Goal: Book appointment/travel/reservation

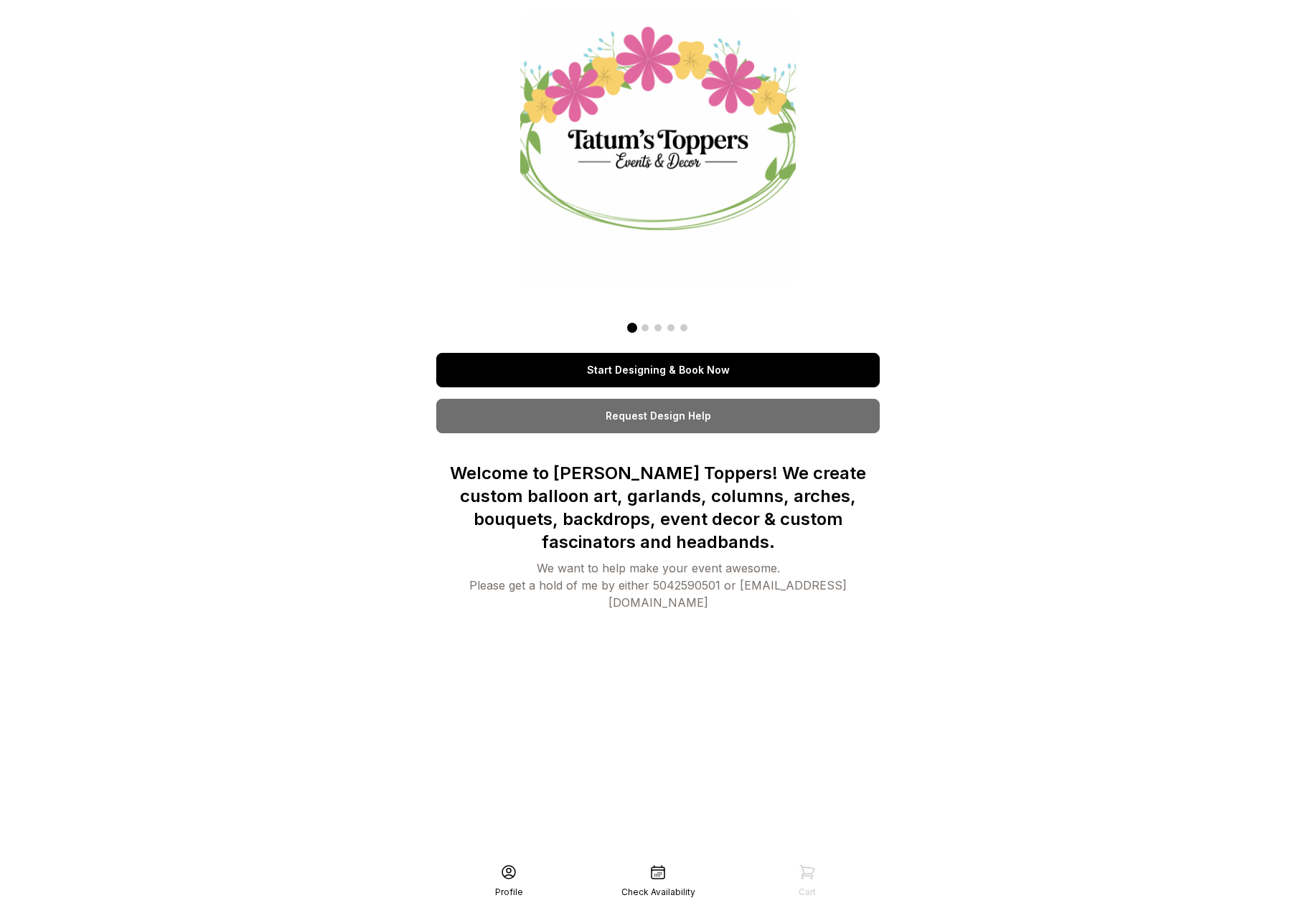
click at [683, 366] on link "Start Designing & Book Now" at bounding box center [658, 370] width 444 height 34
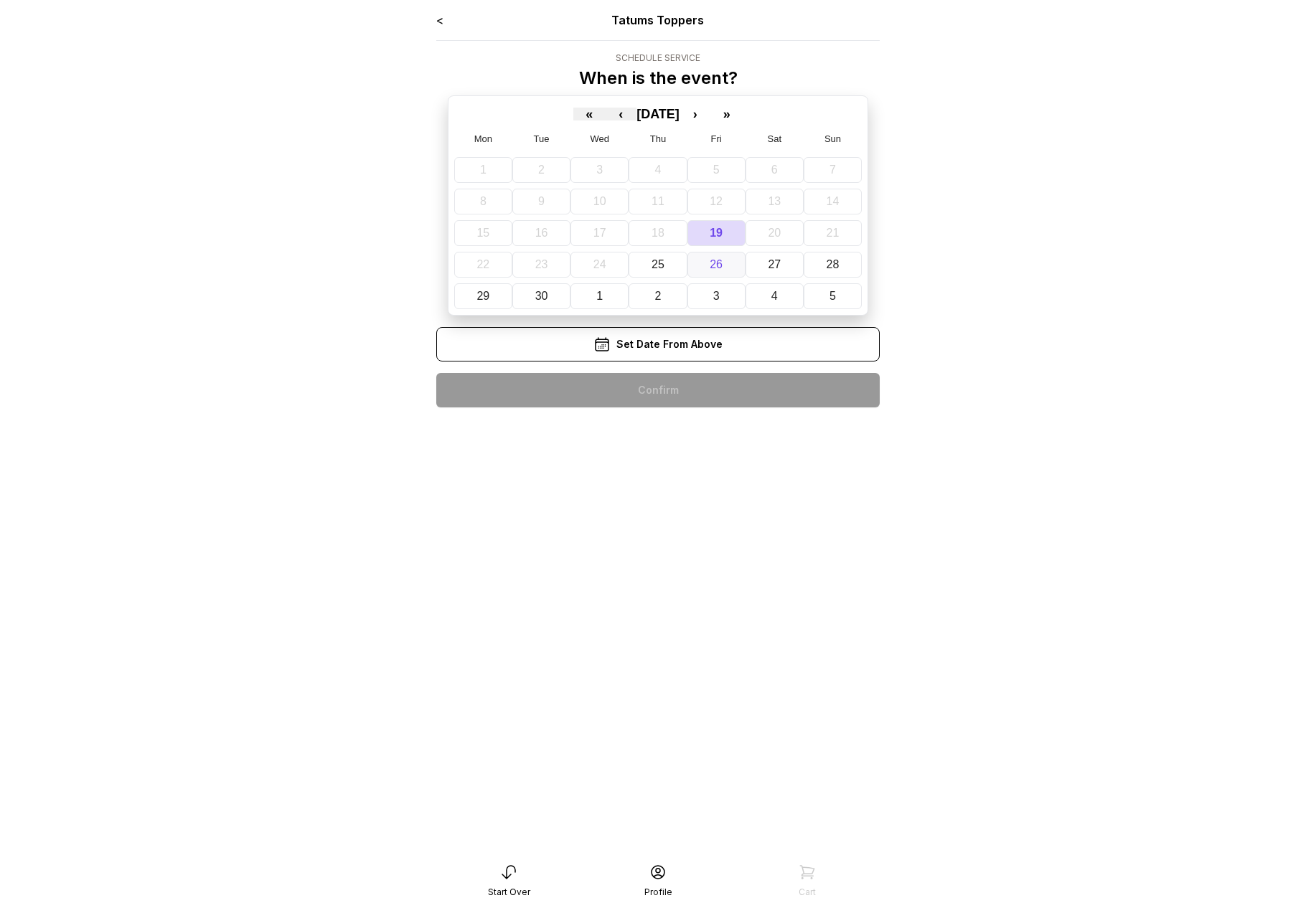
click at [714, 277] on button "26" at bounding box center [716, 265] width 58 height 25
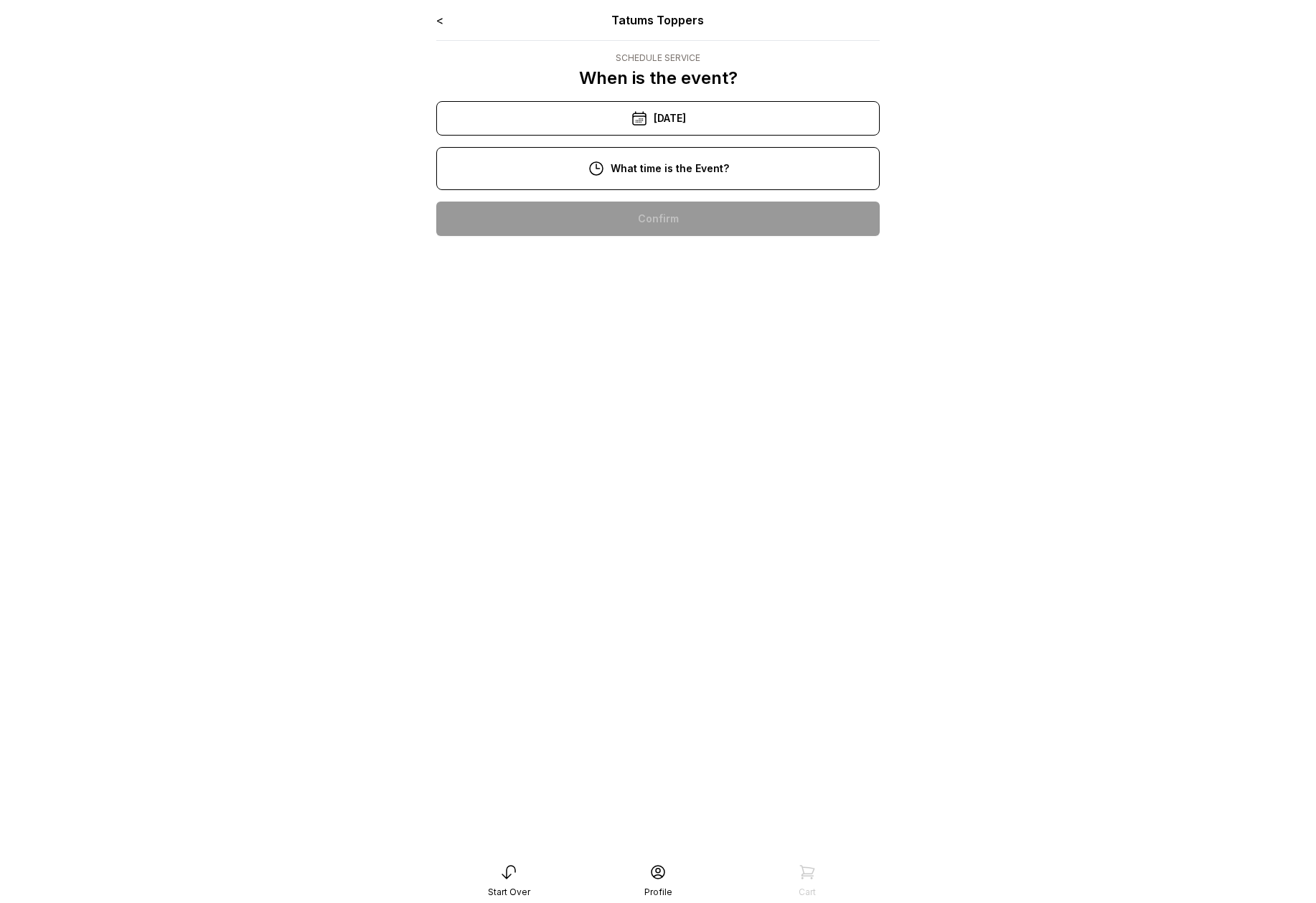
click at [683, 190] on div "< Tatums Toppers Schedule Service When is the event? « ‹ [DATE] › » Mon Tue Wed…" at bounding box center [658, 129] width 444 height 236
click at [677, 217] on div "10:00 am" at bounding box center [657, 219] width 420 height 34
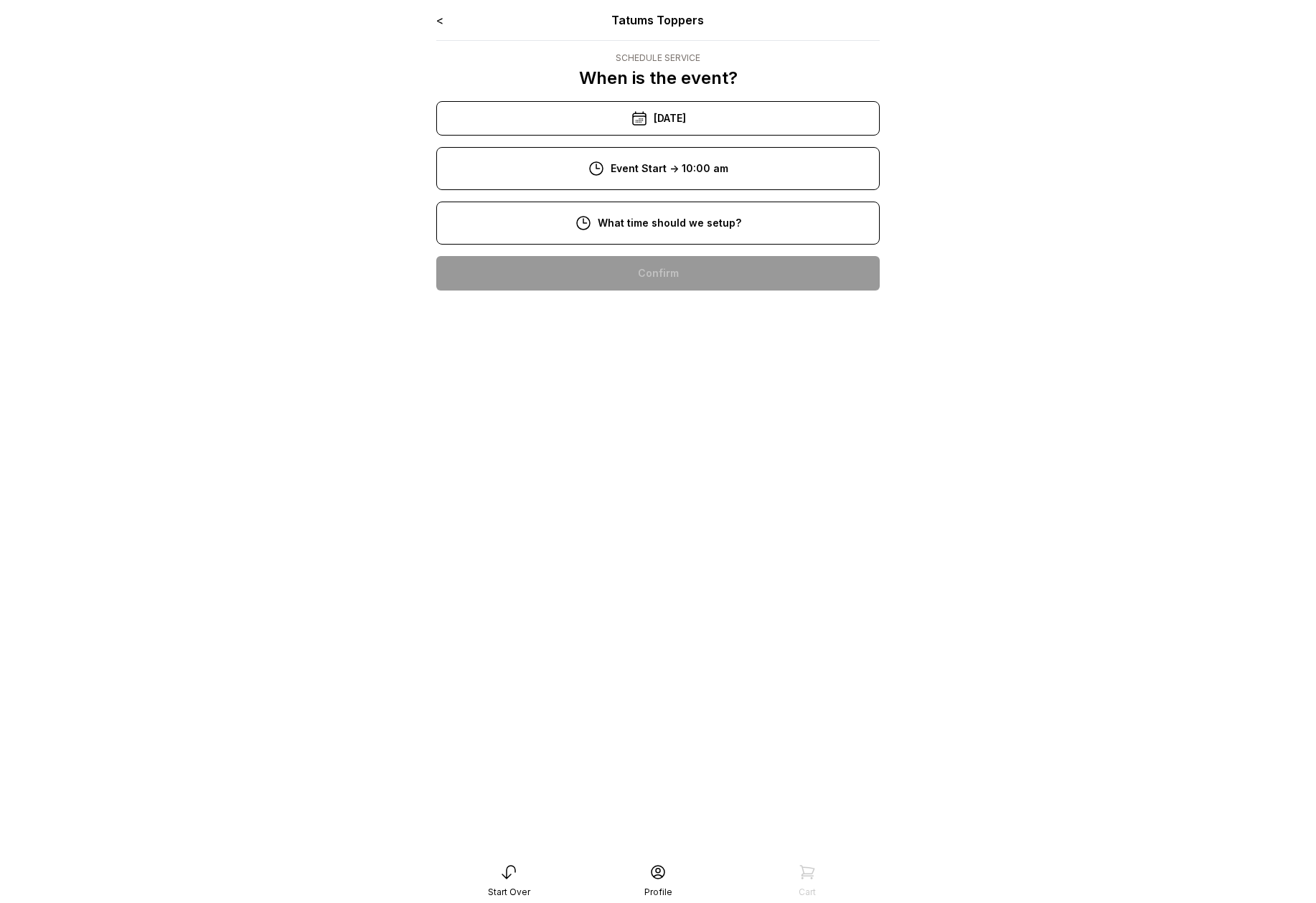
click at [677, 288] on div "8:00 am" at bounding box center [657, 274] width 420 height 34
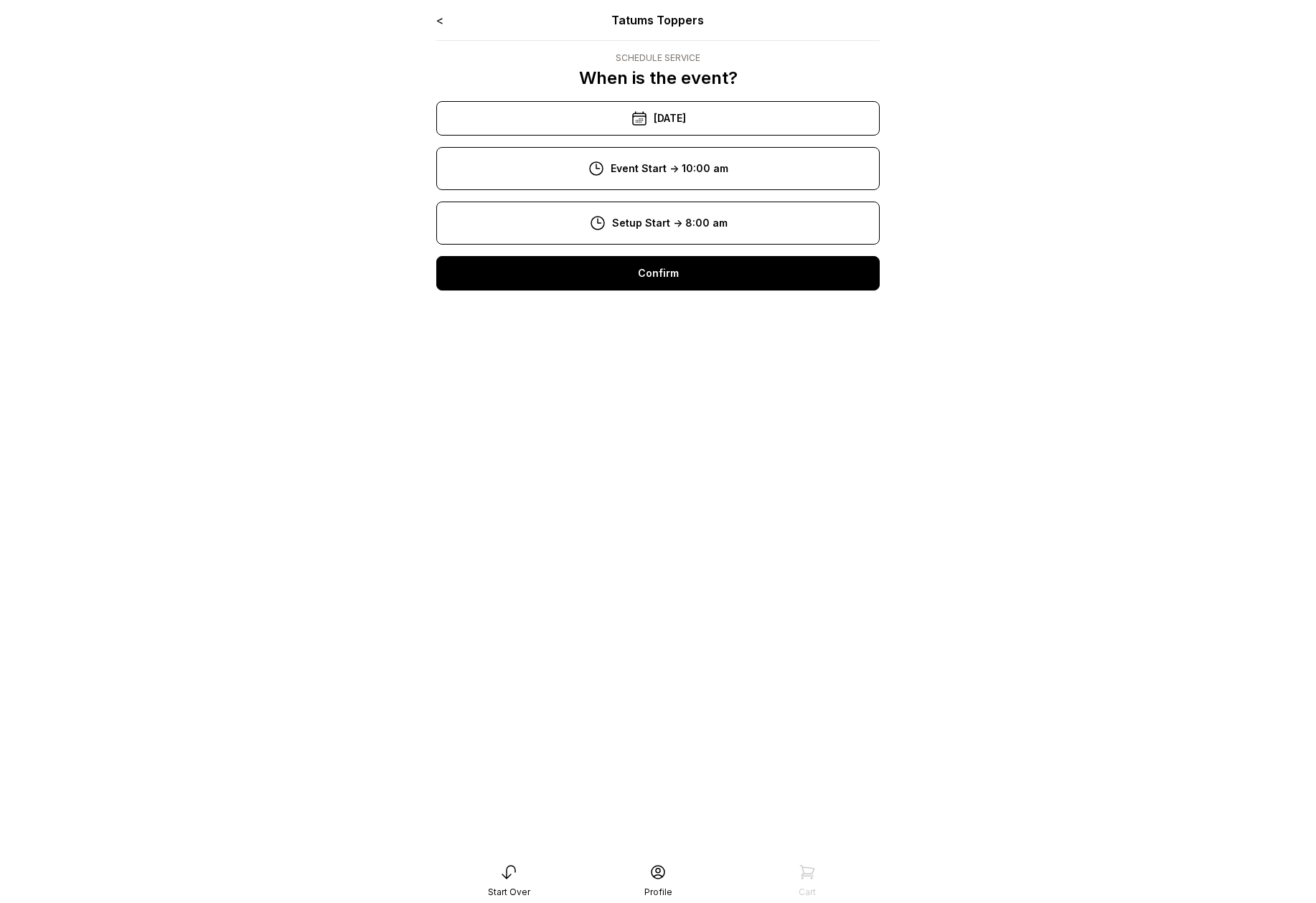
click at [677, 289] on div "Confirm" at bounding box center [658, 274] width 444 height 34
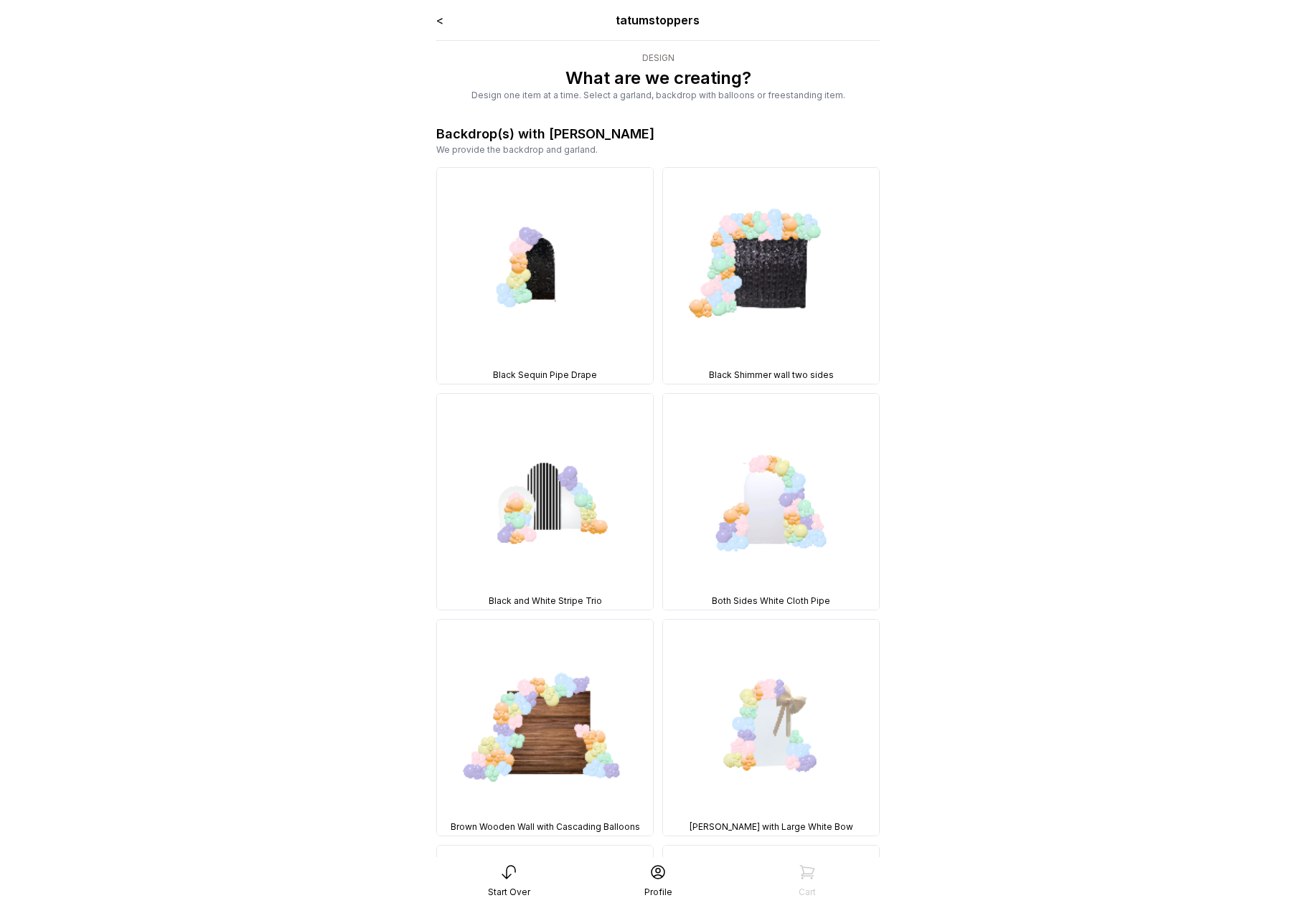
click at [446, 20] on div "< tatumstoppers" at bounding box center [658, 19] width 444 height 17
click at [442, 19] on link "<" at bounding box center [440, 19] width 7 height 14
